Goal: Use online tool/utility: Utilize a website feature to perform a specific function

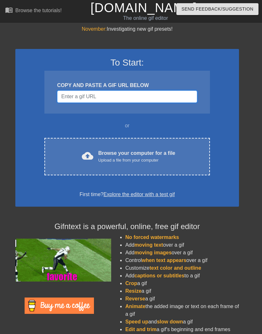
click at [135, 95] on input "Username" at bounding box center [127, 97] width 140 height 12
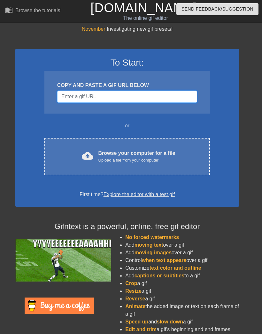
click at [96, 95] on input "Username" at bounding box center [127, 97] width 140 height 12
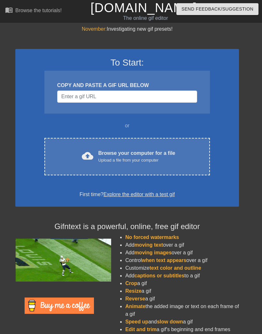
click at [146, 153] on div "Browse your computer for a file Upload a file from your computer" at bounding box center [137, 156] width 77 height 14
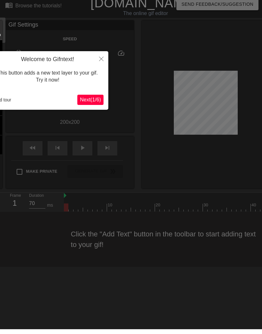
click at [102, 61] on icon "Close" at bounding box center [101, 63] width 4 height 4
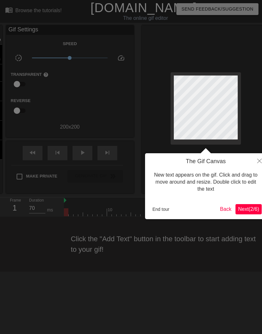
click at [258, 160] on icon "Close" at bounding box center [260, 161] width 4 height 4
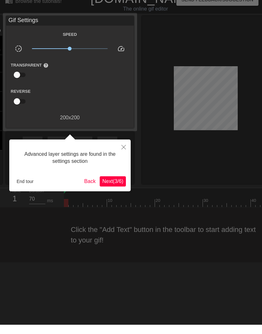
click at [121, 149] on button "Close" at bounding box center [124, 156] width 14 height 15
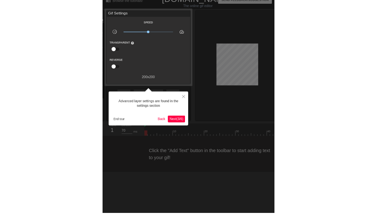
scroll to position [5, 0]
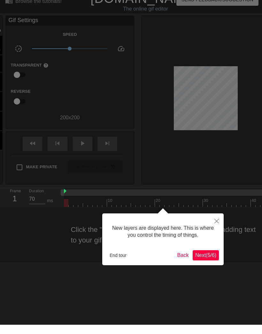
click at [216, 228] on icon "Close" at bounding box center [217, 230] width 4 height 4
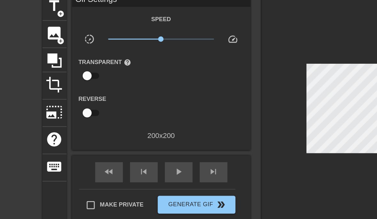
click at [45, 48] on span "image" at bounding box center [51, 54] width 12 height 12
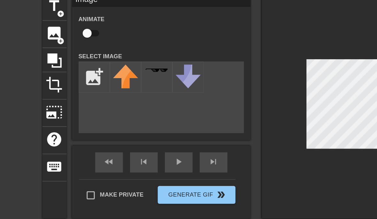
click at [69, 74] on input "file" at bounding box center [80, 85] width 22 height 22
type input "C:\fakepath\IMG_0012.jpeg"
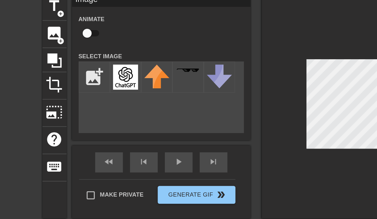
click at [93, 76] on img at bounding box center [102, 85] width 18 height 18
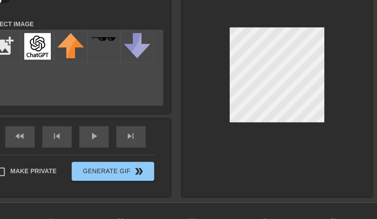
scroll to position [6, 5]
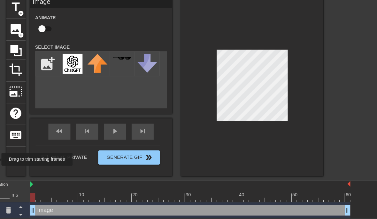
click at [59, 185] on img at bounding box center [60, 187] width 3 height 5
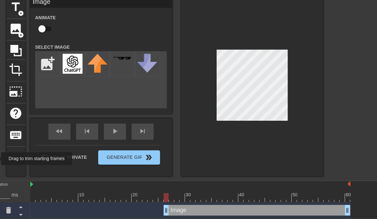
type input "70"
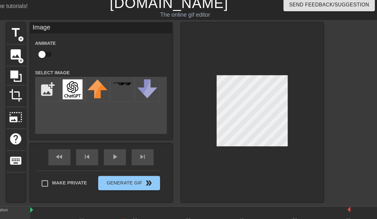
scroll to position [0, 5]
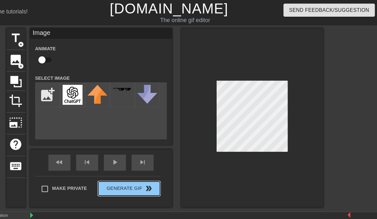
click at [108, 166] on div "Make Private Generate Gif double_arrow" at bounding box center [120, 170] width 112 height 25
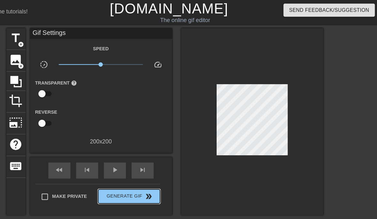
scroll to position [1, 5]
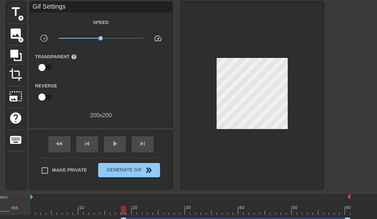
click at [105, 164] on div "Make Private Generate Gif double_arrow" at bounding box center [120, 176] width 112 height 25
click at [123, 171] on span "Generate Gif double_arrow" at bounding box center [148, 175] width 50 height 8
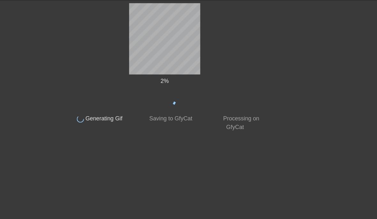
scroll to position [0, 5]
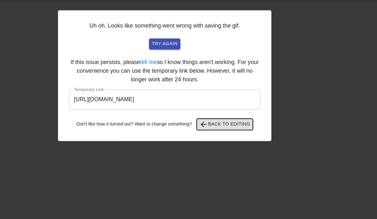
click at [219, 129] on button "arrow_back Back to Editing" at bounding box center [234, 134] width 51 height 10
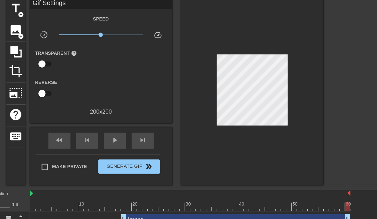
scroll to position [13, 5]
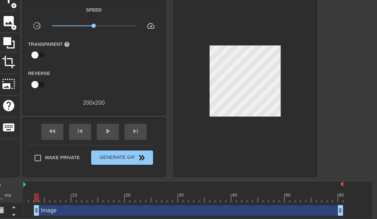
type input "70"
click at [123, 160] on span "Generate Gif double_arrow" at bounding box center [148, 164] width 50 height 8
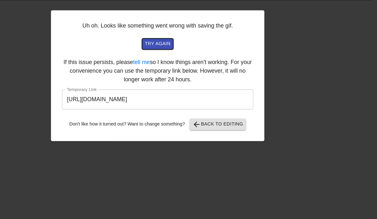
click at [169, 58] on span "try again" at bounding box center [180, 61] width 23 height 7
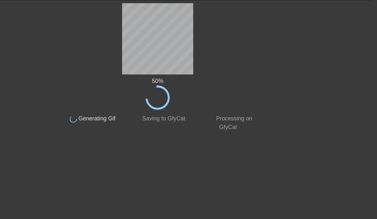
click at [262, 47] on div "50 % done Generating Gif done Saving to GfyCat done Processing on GfyCat title …" at bounding box center [183, 82] width 377 height 115
click at [40, 43] on div "60 % done Generating Gif done Saving to GfyCat done Processing on GfyCat title …" at bounding box center [183, 82] width 377 height 115
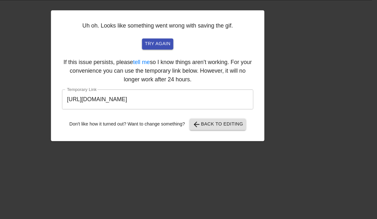
click at [94, 103] on input "[URL][DOMAIN_NAME]" at bounding box center [180, 112] width 172 height 18
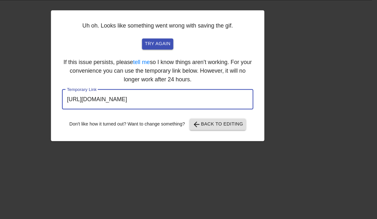
click at [158, 75] on link "tell me" at bounding box center [165, 77] width 15 height 5
